Goal: Task Accomplishment & Management: Complete application form

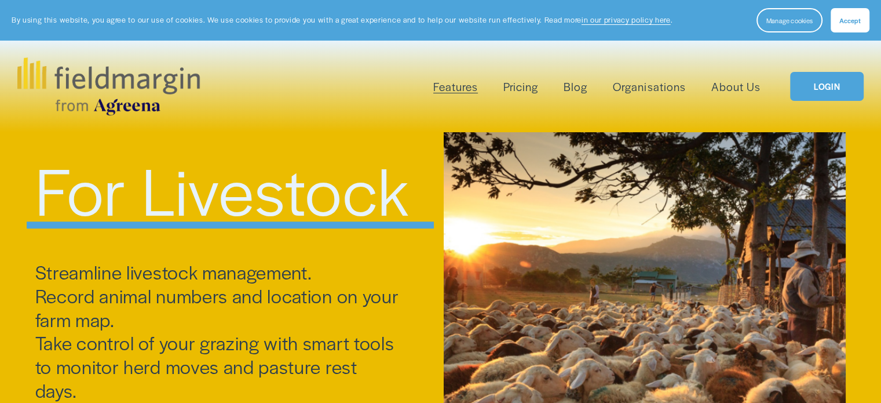
click at [527, 87] on link "Pricing" at bounding box center [520, 86] width 35 height 19
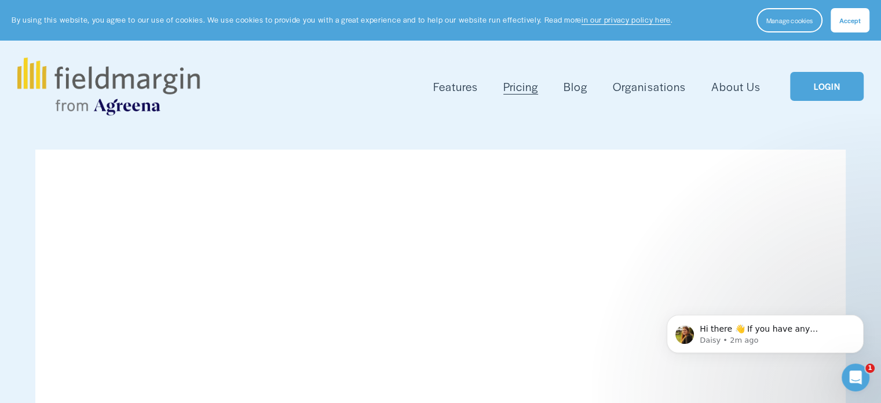
click at [827, 79] on link "LOGIN" at bounding box center [826, 87] width 73 height 30
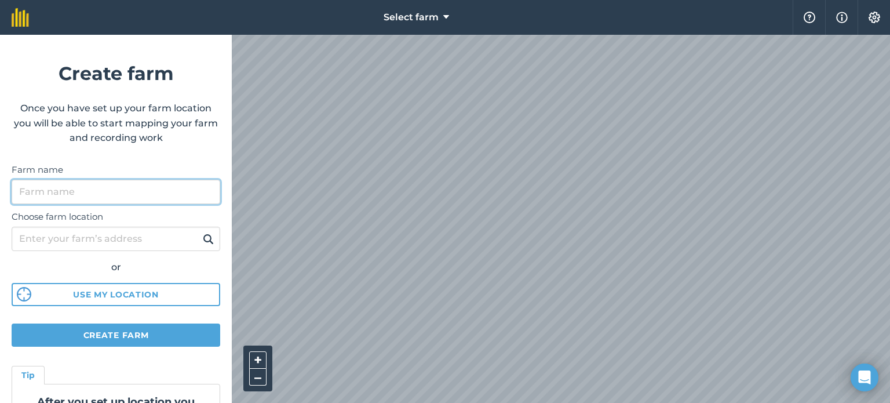
click at [137, 189] on input "Farm name" at bounding box center [116, 192] width 209 height 24
click at [81, 190] on input "Farm name" at bounding box center [116, 192] width 209 height 24
type input "KALES"
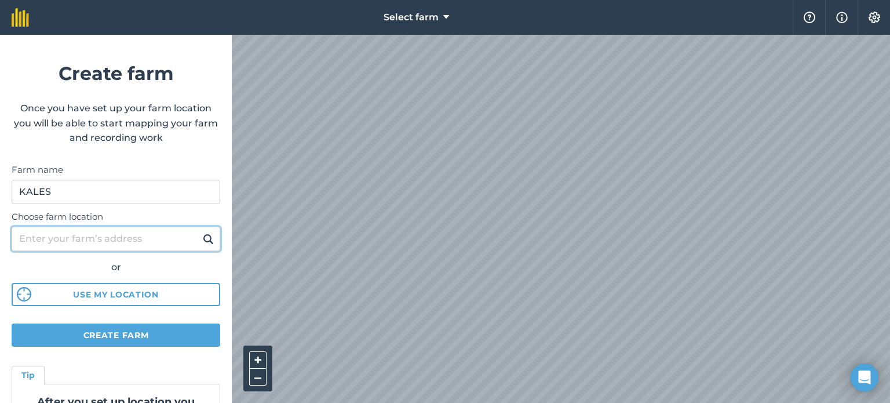
click at [70, 243] on input "Choose farm location" at bounding box center [116, 238] width 209 height 24
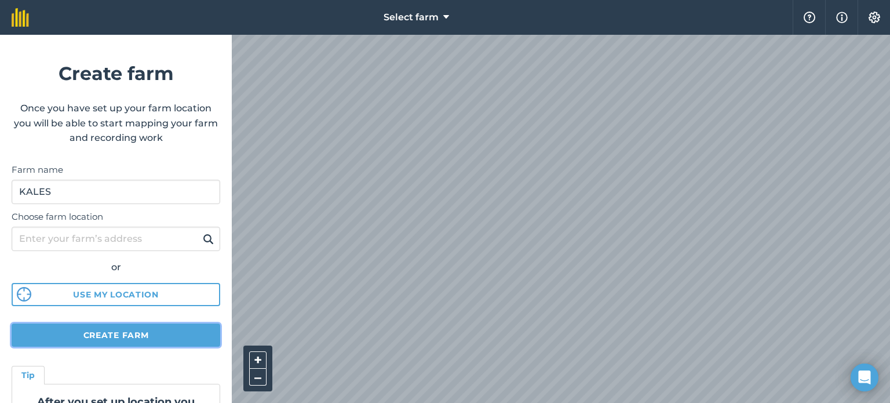
click at [106, 334] on button "Create farm" at bounding box center [116, 334] width 209 height 23
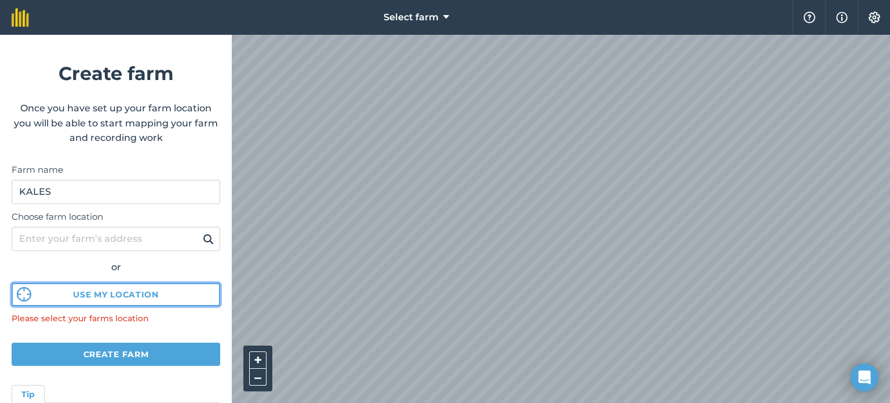
click at [106, 289] on button "Use my location" at bounding box center [116, 294] width 209 height 23
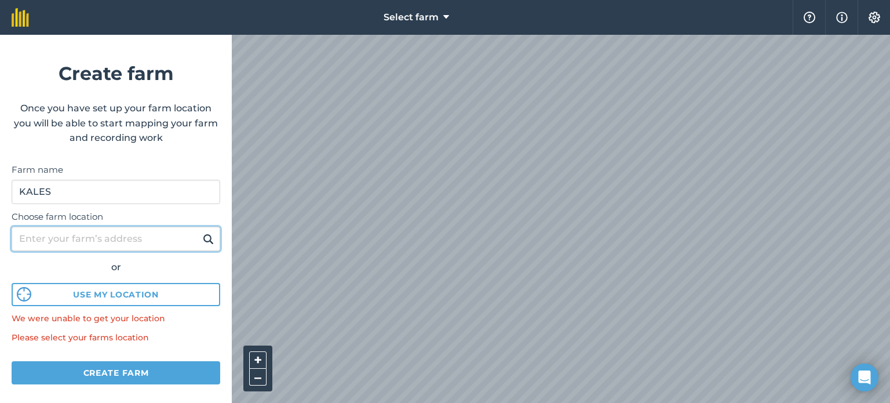
click at [87, 235] on input "Choose farm location" at bounding box center [116, 238] width 209 height 24
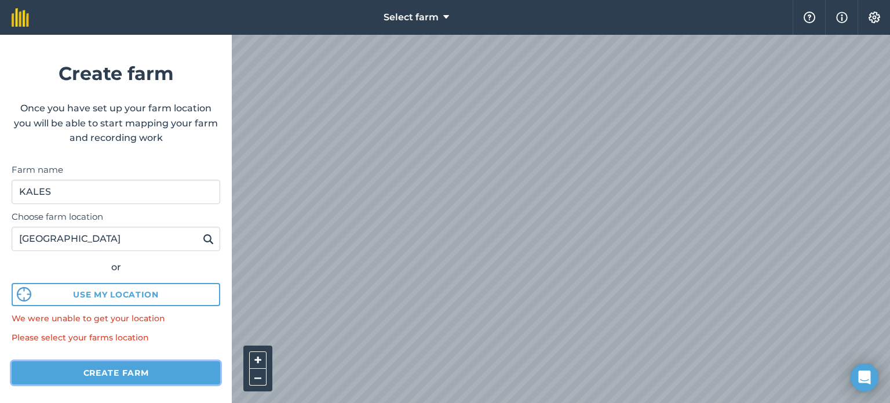
click at [100, 373] on button "Create farm" at bounding box center [116, 372] width 209 height 23
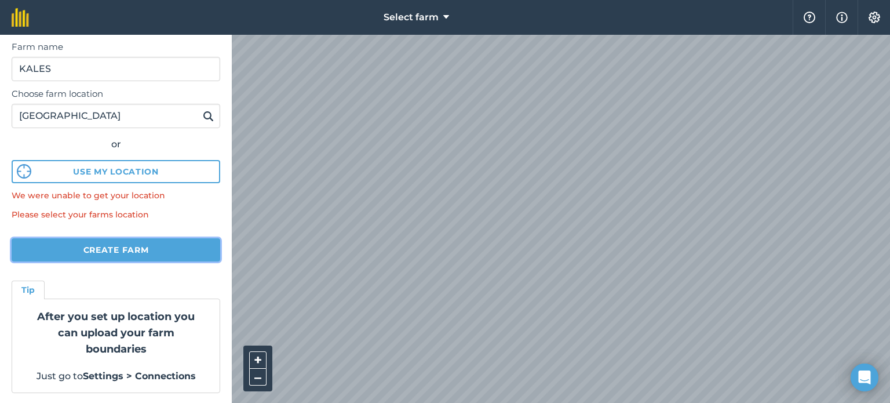
click at [141, 250] on button "Create farm" at bounding box center [116, 249] width 209 height 23
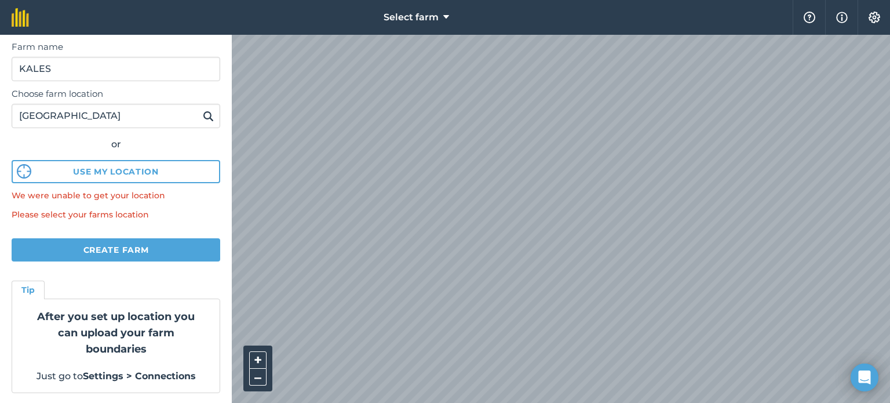
click at [203, 113] on img at bounding box center [208, 116] width 11 height 14
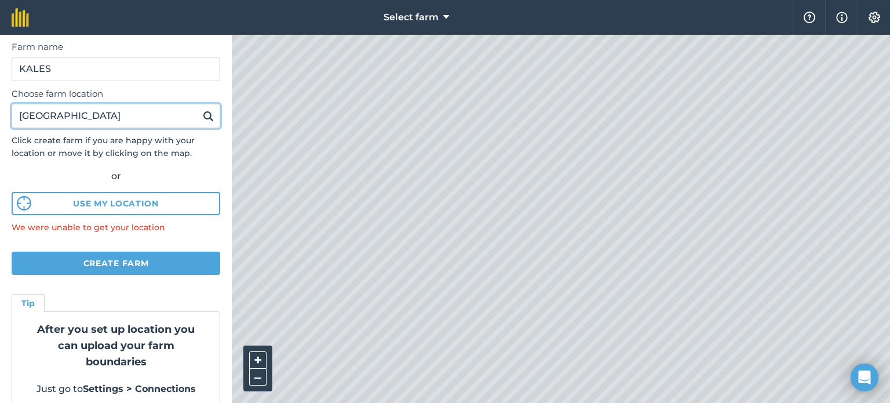
click at [119, 112] on input "[GEOGRAPHIC_DATA]" at bounding box center [116, 116] width 209 height 24
type input "GUNDALUPETE"
click at [199, 108] on button at bounding box center [208, 115] width 18 height 15
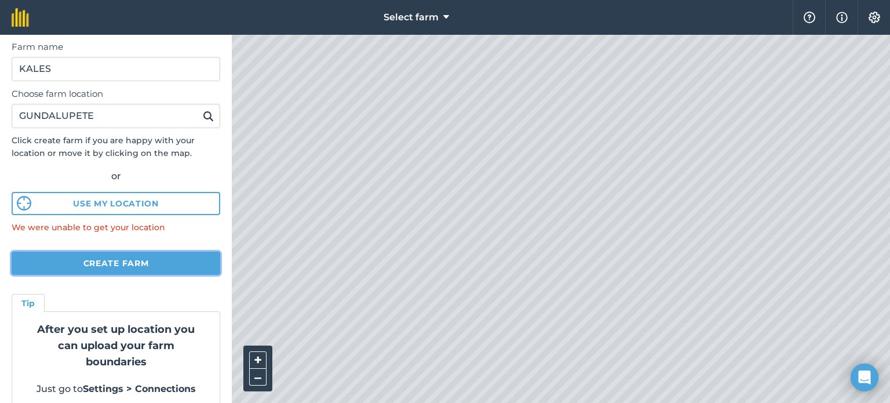
click at [118, 268] on button "Create farm" at bounding box center [116, 262] width 209 height 23
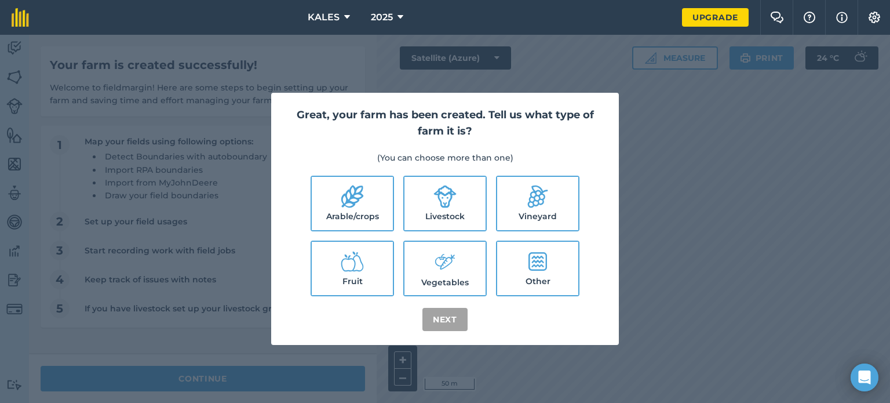
click at [354, 269] on icon at bounding box center [352, 261] width 23 height 23
checkbox input "true"
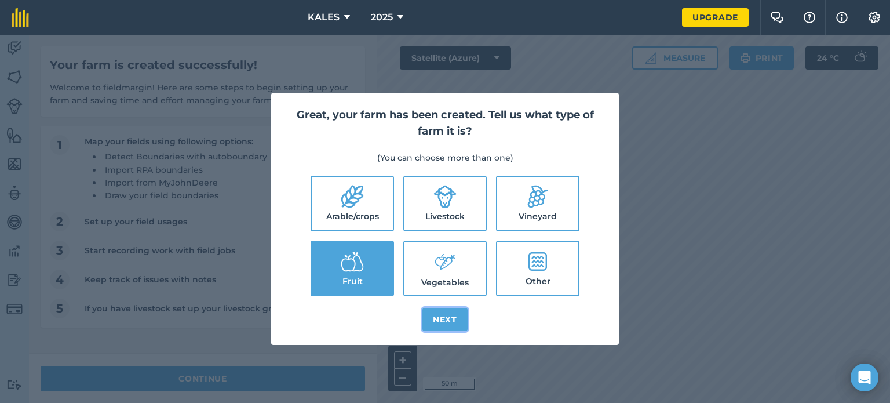
click at [442, 315] on button "Next" at bounding box center [444, 319] width 45 height 23
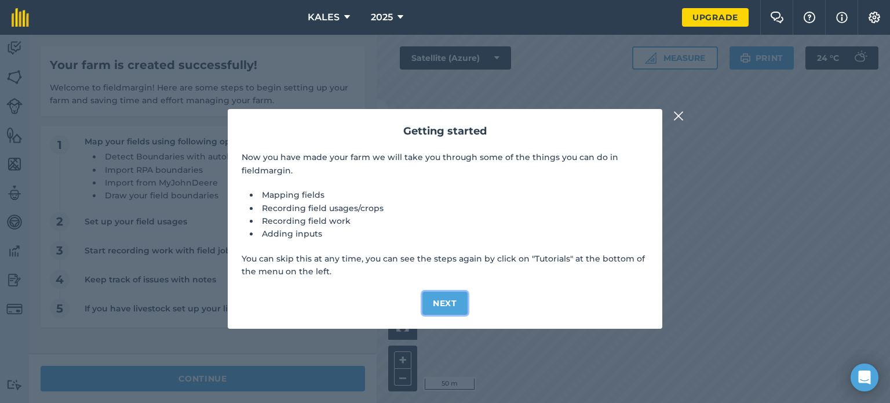
click at [444, 301] on button "Next" at bounding box center [444, 302] width 45 height 23
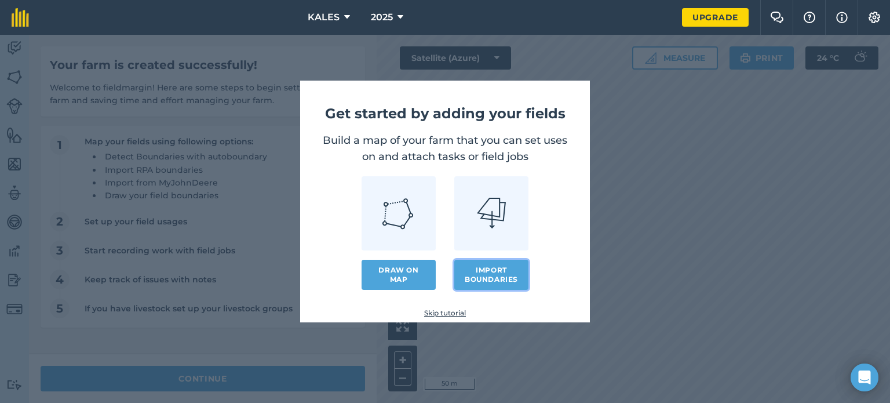
click at [480, 275] on button "Import boundaries" at bounding box center [491, 274] width 74 height 30
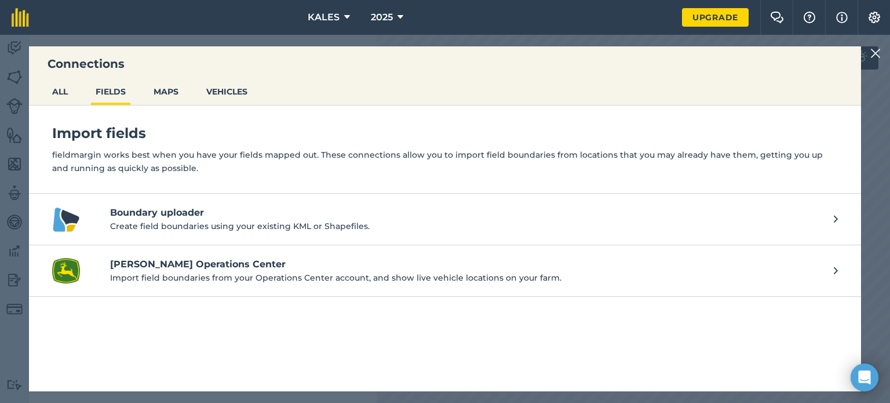
click at [868, 53] on div "Connections ALL FIELDS MAPS VEHICLES Import fields fieldmargin works best when …" at bounding box center [445, 219] width 890 height 368
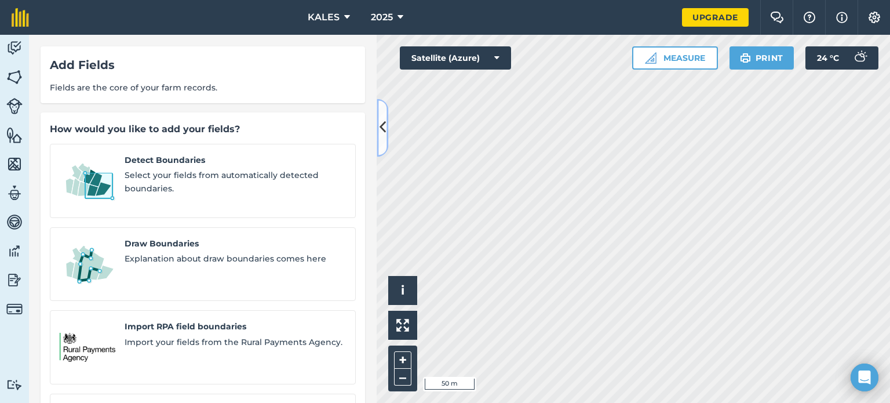
click at [381, 122] on icon at bounding box center [382, 128] width 6 height 20
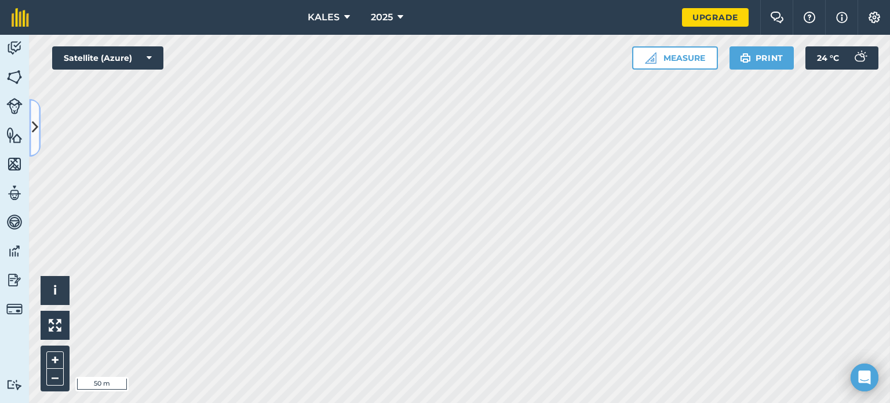
click at [37, 127] on icon at bounding box center [35, 128] width 6 height 20
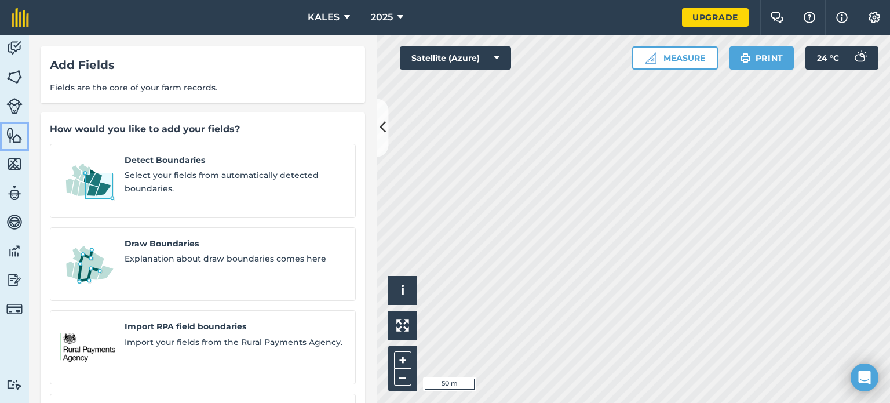
click at [13, 133] on img at bounding box center [14, 134] width 16 height 17
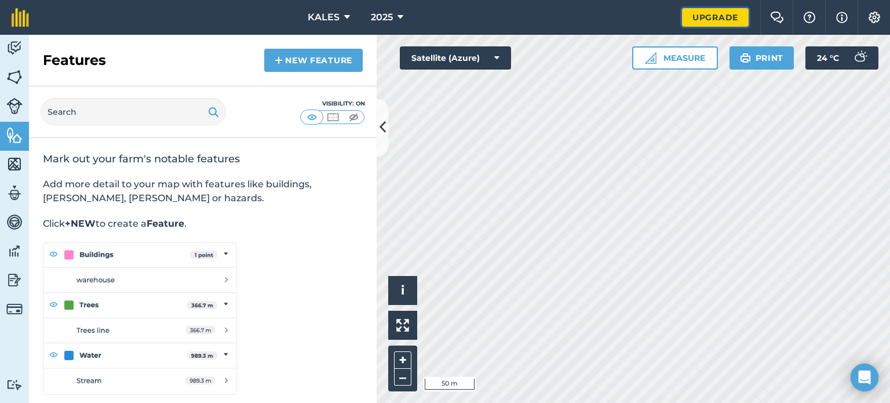
click at [708, 16] on link "Upgrade" at bounding box center [715, 17] width 67 height 19
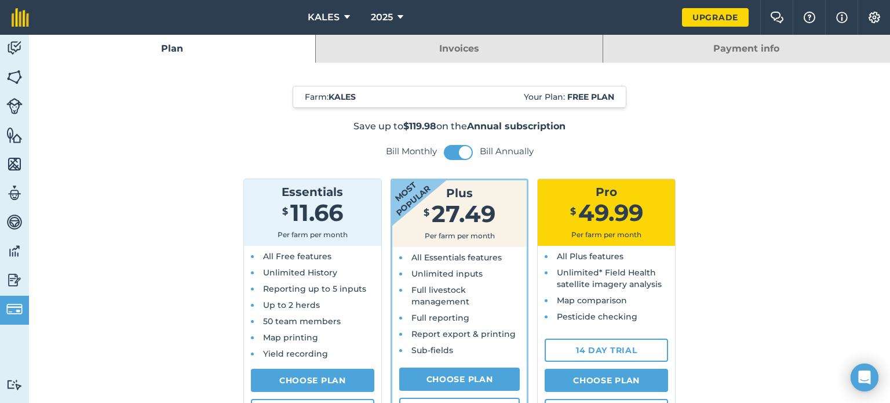
click at [473, 42] on link "Invoices" at bounding box center [459, 49] width 286 height 28
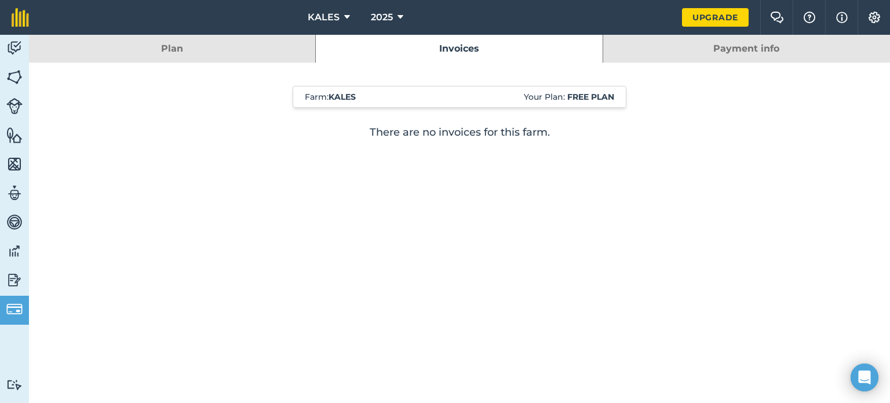
click at [233, 52] on link "Plan" at bounding box center [172, 49] width 286 height 28
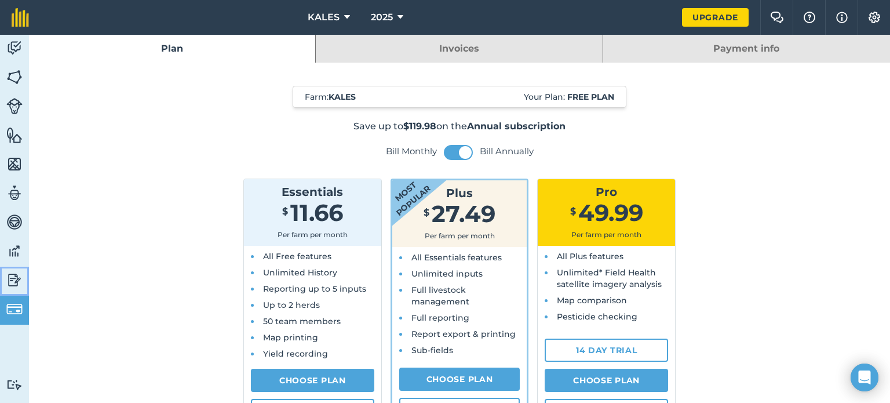
click at [13, 275] on img at bounding box center [14, 279] width 16 height 17
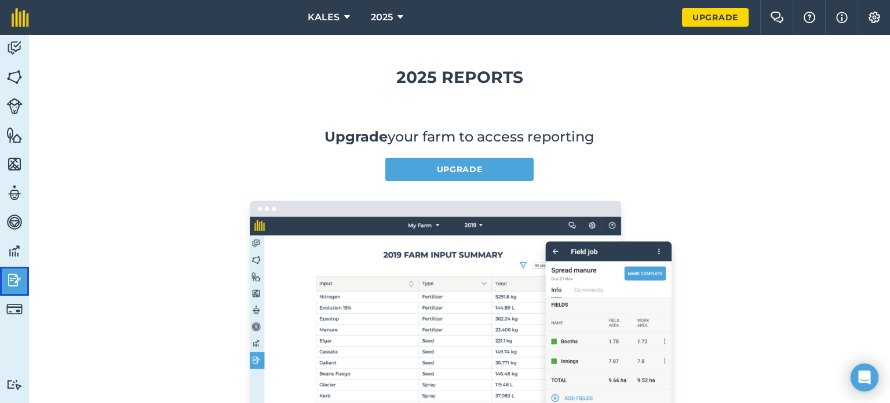
click at [13, 275] on img at bounding box center [14, 279] width 16 height 17
click at [877, 12] on img at bounding box center [874, 18] width 14 height 12
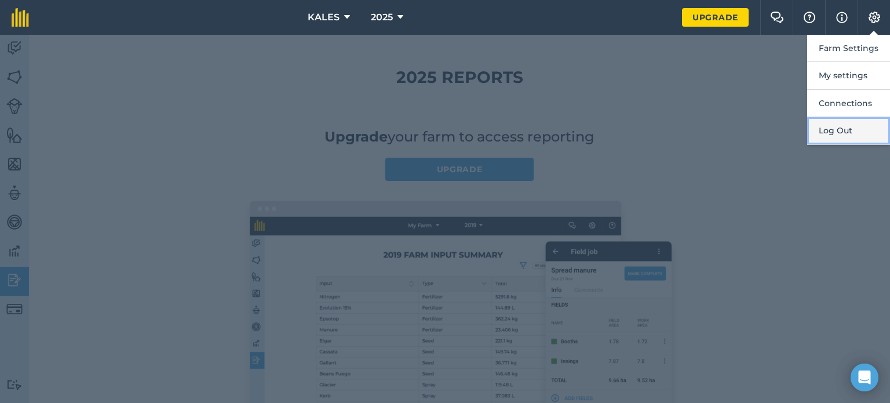
click at [855, 129] on button "Log Out" at bounding box center [848, 130] width 83 height 27
